Goal: Task Accomplishment & Management: Manage account settings

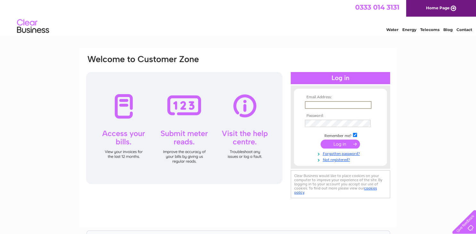
click at [312, 107] on input "text" at bounding box center [338, 105] width 67 height 8
type input "G"
type input "graham@tecspray.co.uk"
click at [348, 148] on input "submit" at bounding box center [340, 144] width 39 height 9
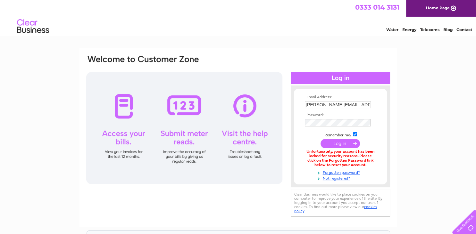
click at [331, 146] on input "submit" at bounding box center [340, 143] width 39 height 9
